Goal: Use online tool/utility: Utilize a website feature to perform a specific function

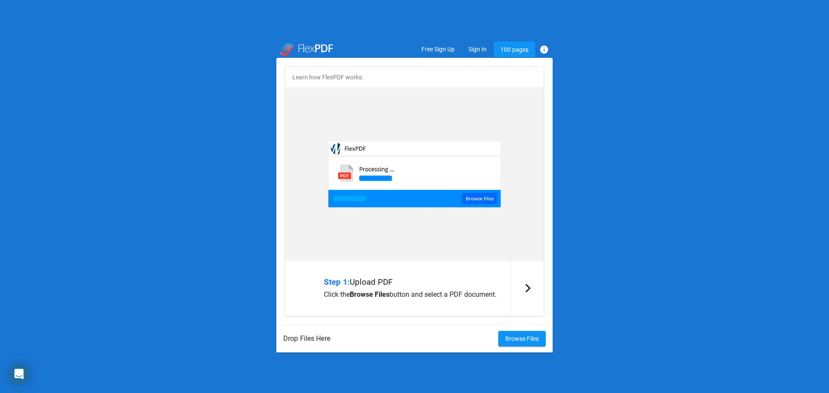
click at [512, 338] on span "Browse Files" at bounding box center [522, 339] width 34 height 7
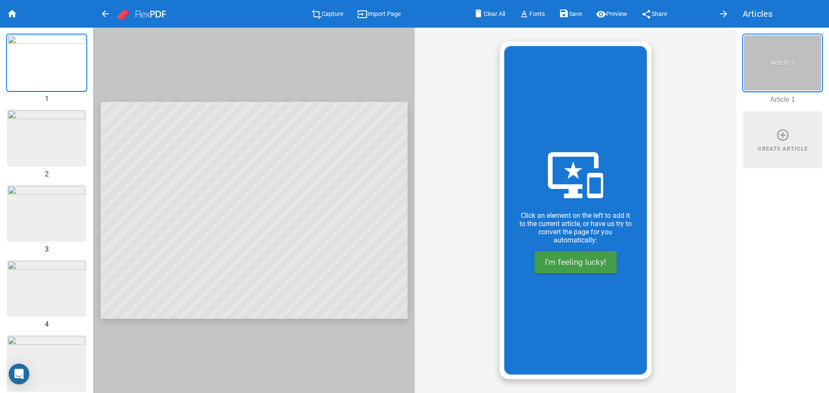
click at [556, 263] on span "I'm feeling lucky!" at bounding box center [575, 262] width 61 height 10
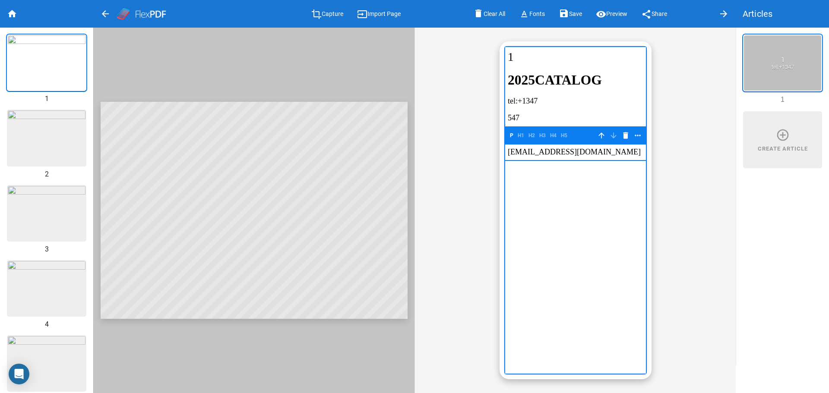
click at [478, 165] on div "p h1 h2 h3 h4 h5 arrow_upward arrow_downward delete more_horiz" at bounding box center [575, 211] width 321 height 366
click at [301, 106] on div at bounding box center [253, 211] width 321 height 366
click at [39, 143] on img at bounding box center [47, 138] width 78 height 55
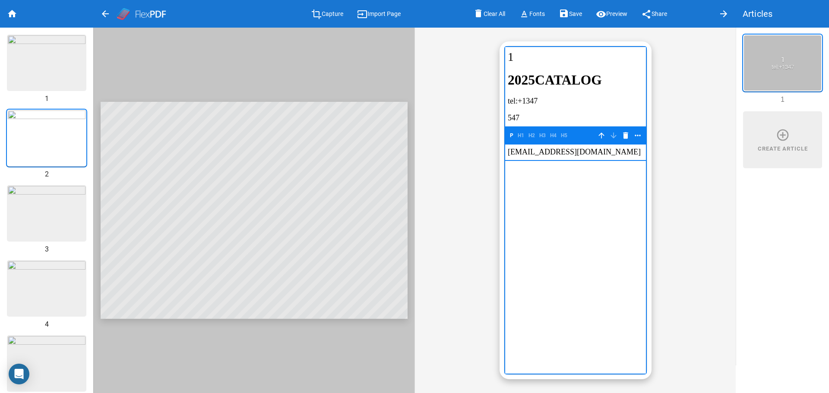
click at [38, 207] on img at bounding box center [47, 213] width 78 height 55
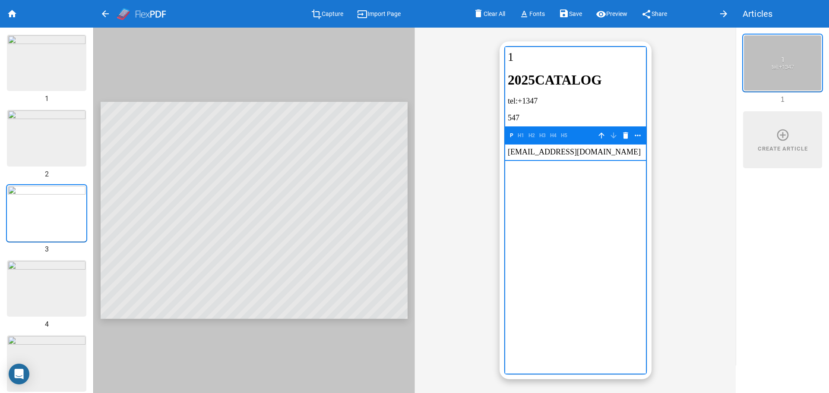
click at [68, 89] on div "1" at bounding box center [46, 69] width 79 height 68
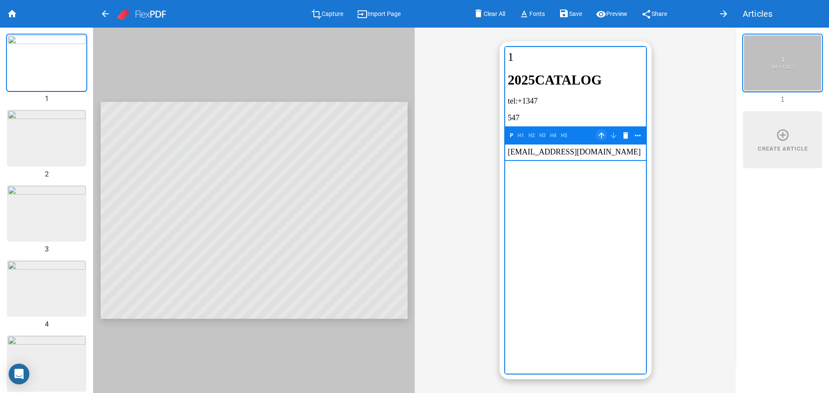
drag, startPoint x: 599, startPoint y: 135, endPoint x: 95, endPoint y: 88, distance: 505.7
click at [599, 135] on mat-icon "arrow_upward" at bounding box center [601, 135] width 10 height 10
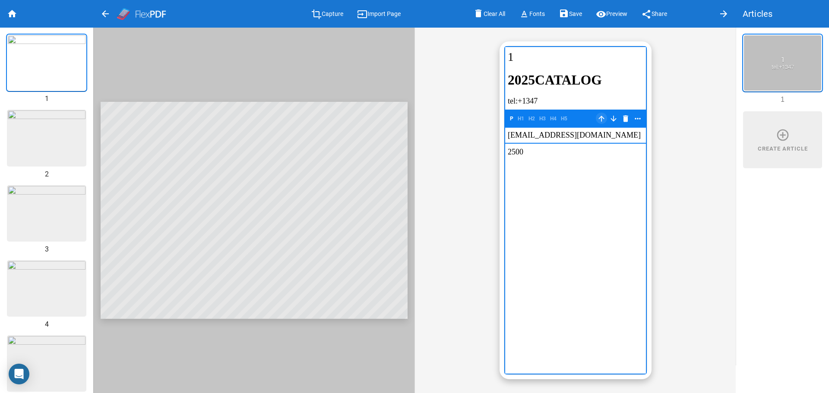
click at [602, 120] on mat-icon "arrow_upward" at bounding box center [601, 119] width 10 height 10
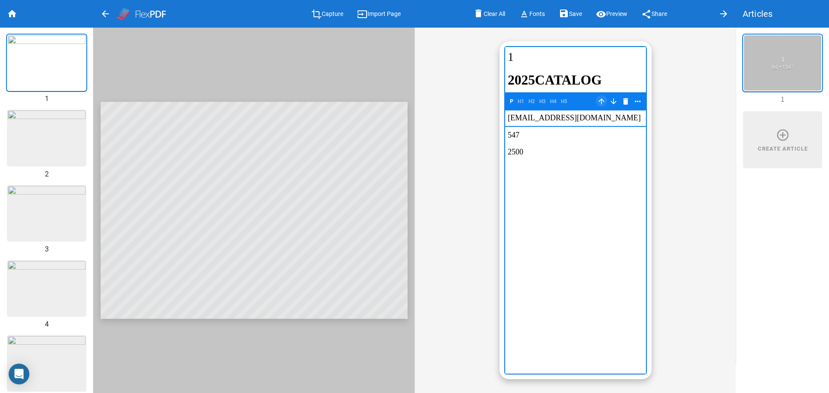
drag, startPoint x: 600, startPoint y: 105, endPoint x: 96, endPoint y: 57, distance: 506.6
click at [600, 105] on mat-icon "arrow_upward" at bounding box center [601, 101] width 10 height 10
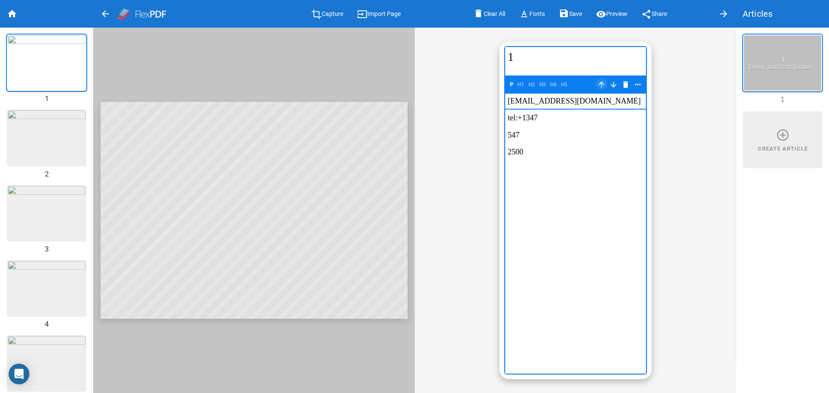
click at [603, 80] on mat-icon "arrow_upward" at bounding box center [601, 84] width 10 height 10
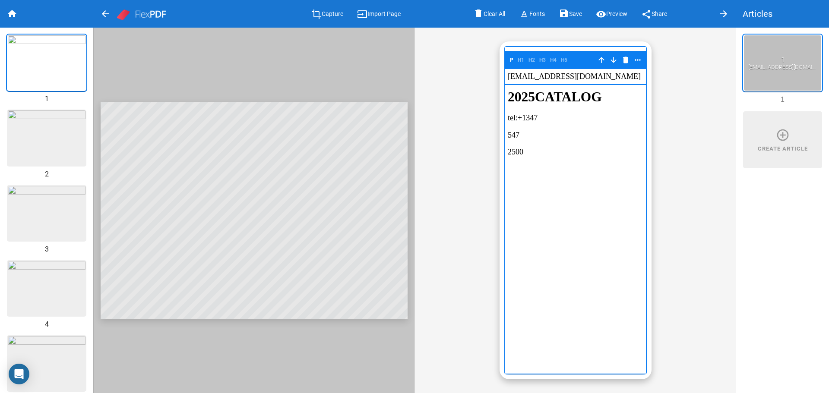
drag, startPoint x: 604, startPoint y: 60, endPoint x: 100, endPoint y: 13, distance: 506.5
click at [604, 60] on mat-icon "arrow_upward" at bounding box center [601, 60] width 10 height 10
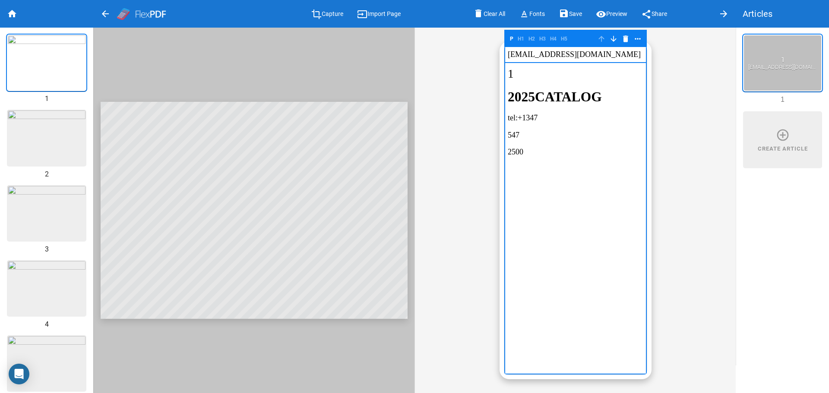
drag, startPoint x: 677, startPoint y: 69, endPoint x: 712, endPoint y: 75, distance: 35.5
click at [678, 69] on div "p h1 h2 h3 h4 h5 arrow_upward arrow_downward delete more_horiz" at bounding box center [575, 211] width 321 height 366
drag, startPoint x: 703, startPoint y: 115, endPoint x: 718, endPoint y: 96, distance: 24.3
click at [705, 112] on div "p h1 h2 h3 h4 h5 arrow_upward arrow_downward delete more_horiz" at bounding box center [575, 211] width 321 height 366
click at [775, 55] on div "1 [EMAIL_ADDRESS][DOMAIN_NAME]" at bounding box center [782, 63] width 79 height 21
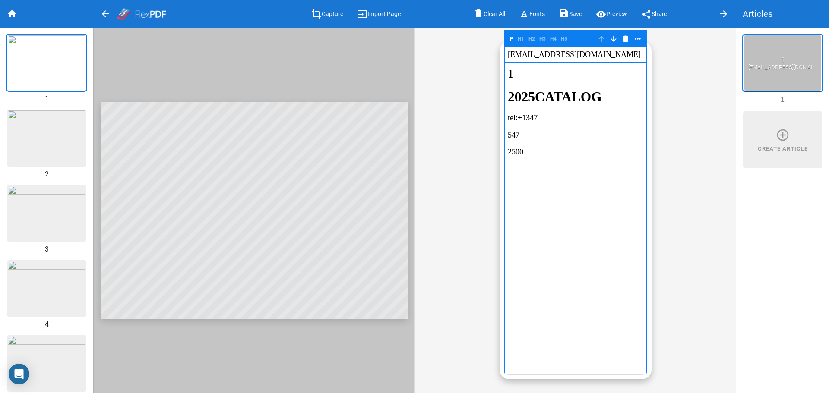
click at [55, 133] on img at bounding box center [47, 138] width 78 height 55
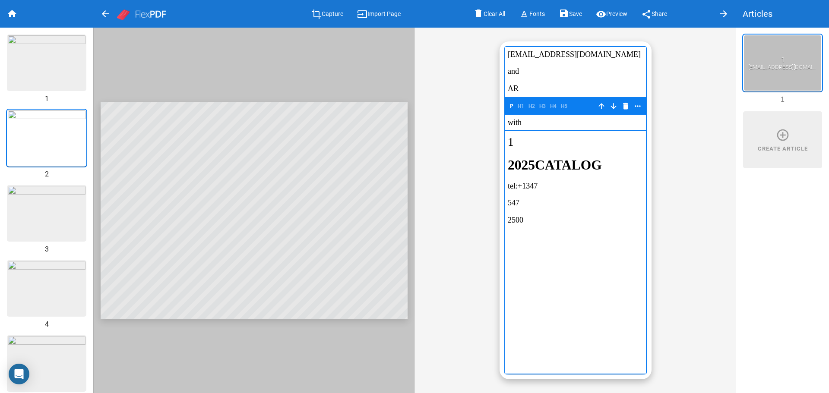
click at [64, 215] on img at bounding box center [47, 213] width 78 height 55
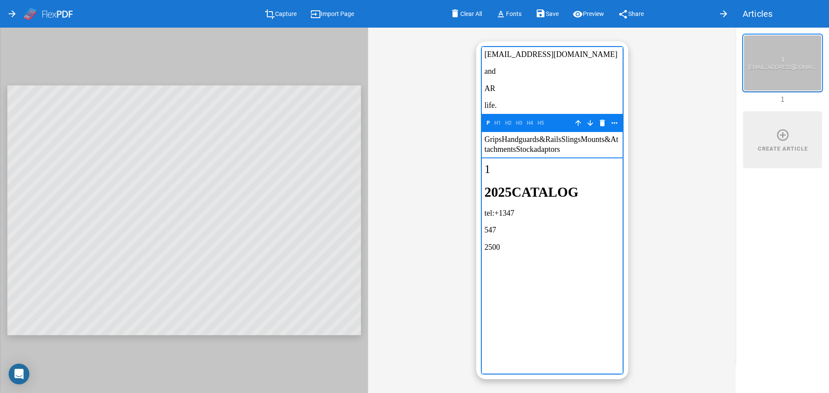
type input "GRIPS"
